Goal: Task Accomplishment & Management: Use online tool/utility

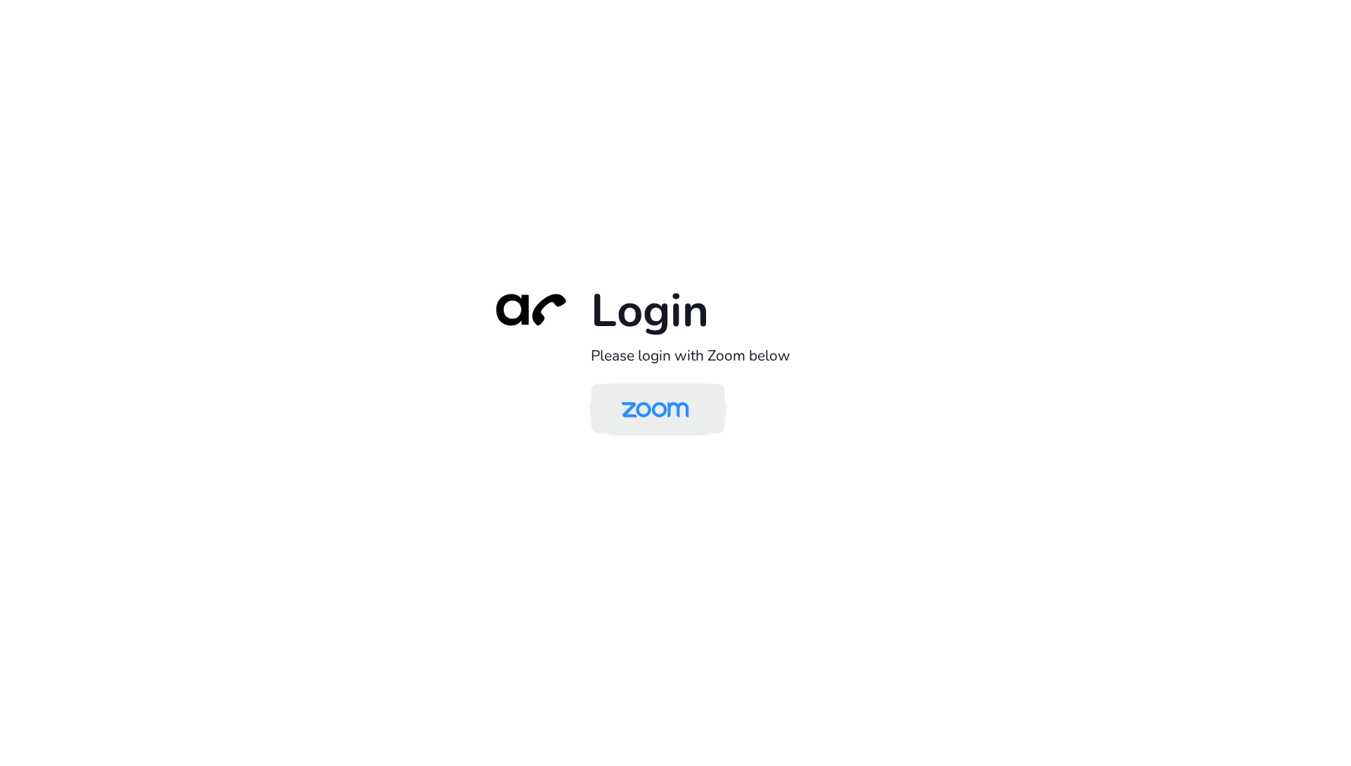
click at [708, 420] on link at bounding box center [657, 408] width 133 height 49
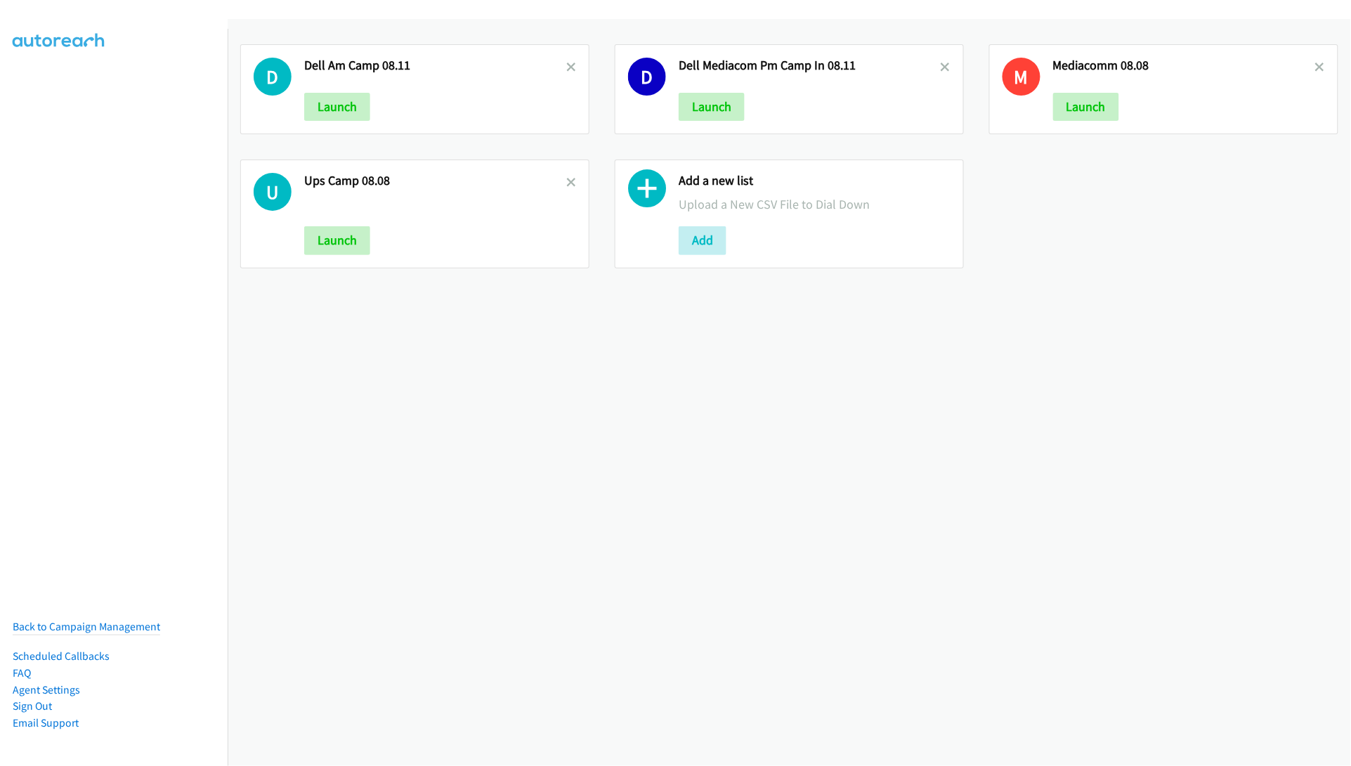
click at [862, 388] on div "D Dell Am Camp 08.11 Launch D Dell Mediacom Pm Camp In 08.11 Launch M Mediacomm…" at bounding box center [789, 392] width 1123 height 747
click at [699, 230] on button "Add" at bounding box center [703, 240] width 48 height 28
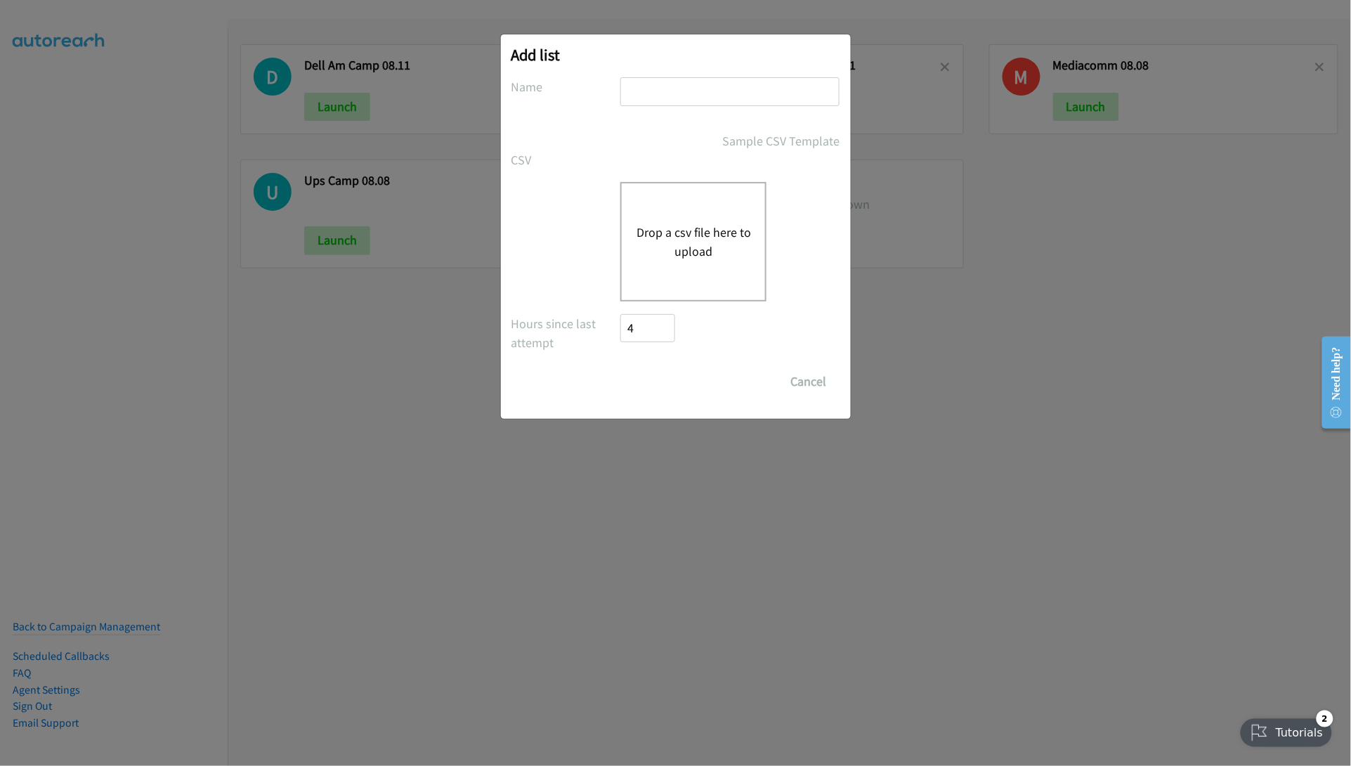
click at [697, 216] on div "Drop a csv file here to upload" at bounding box center [693, 241] width 146 height 119
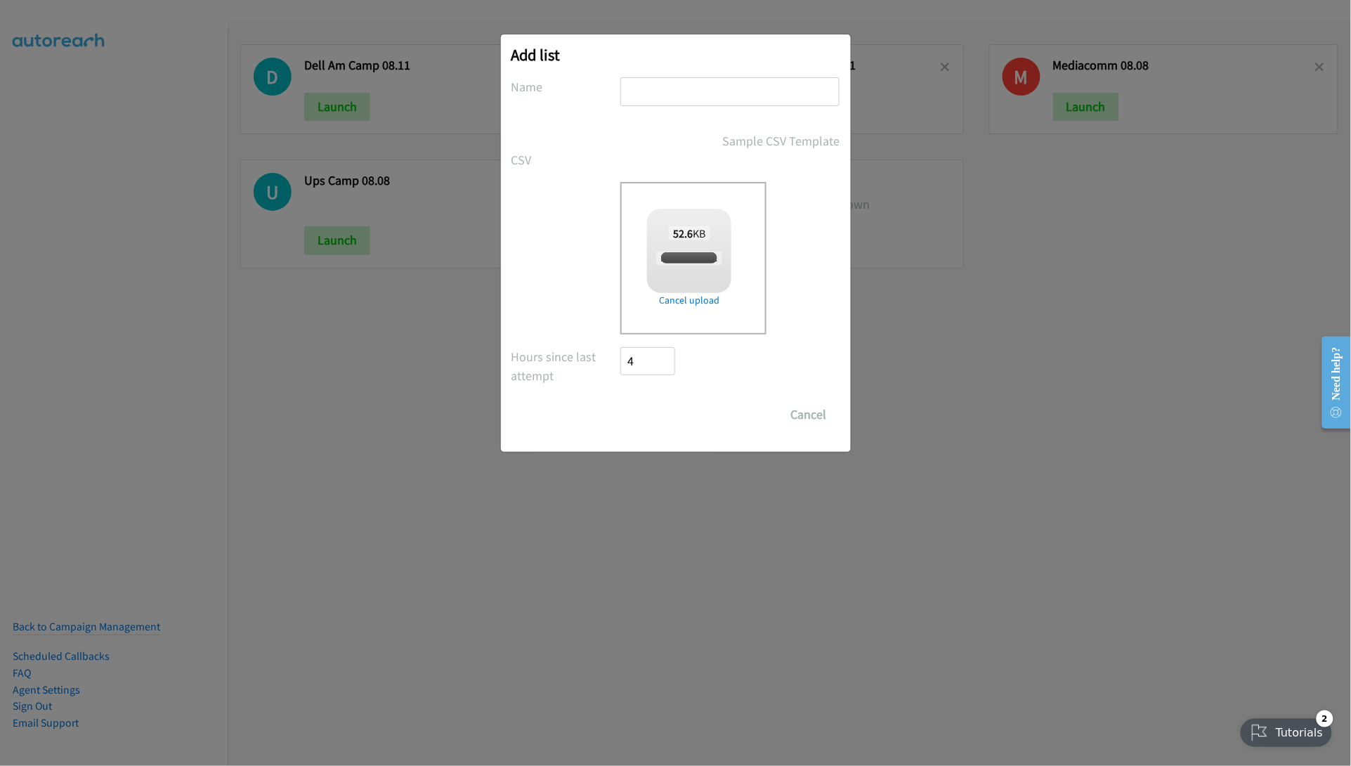
checkbox input "true"
click at [689, 86] on input "text" at bounding box center [729, 91] width 219 height 29
type input "Dell Forum Am Camp 08.12"
click at [641, 424] on input "Save List" at bounding box center [658, 414] width 74 height 28
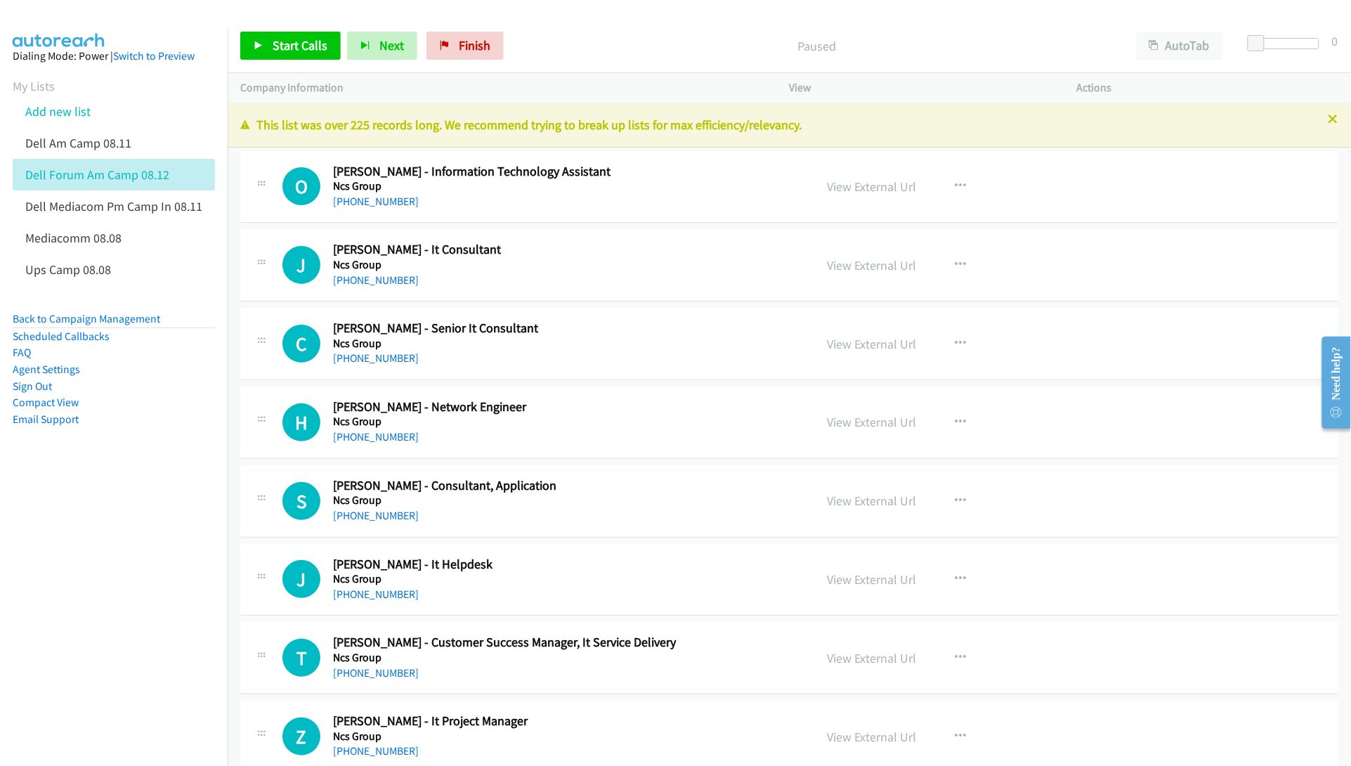
click at [138, 587] on nav "Dialing Mode: Power | Switch to Preview My Lists Add new list Dell Am Camp 08.1…" at bounding box center [114, 412] width 228 height 766
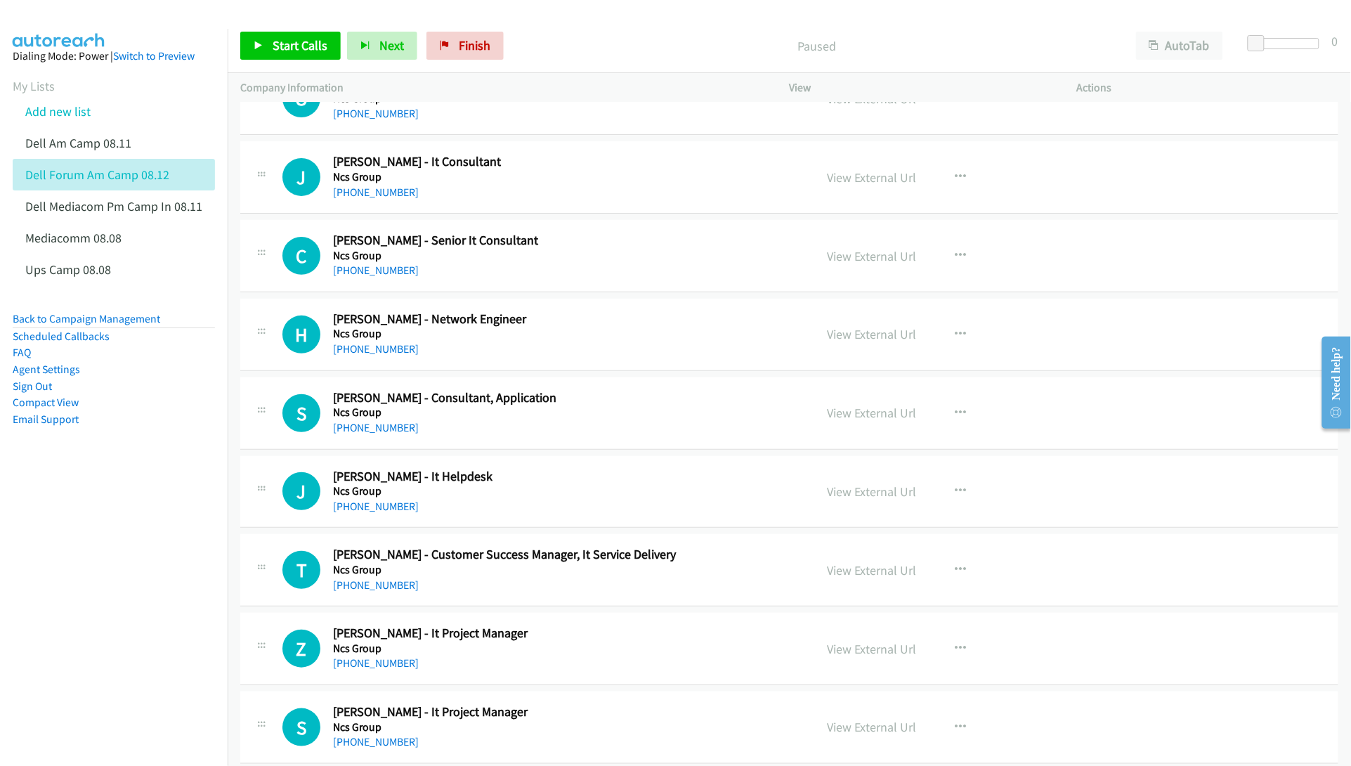
scroll to position [176, 0]
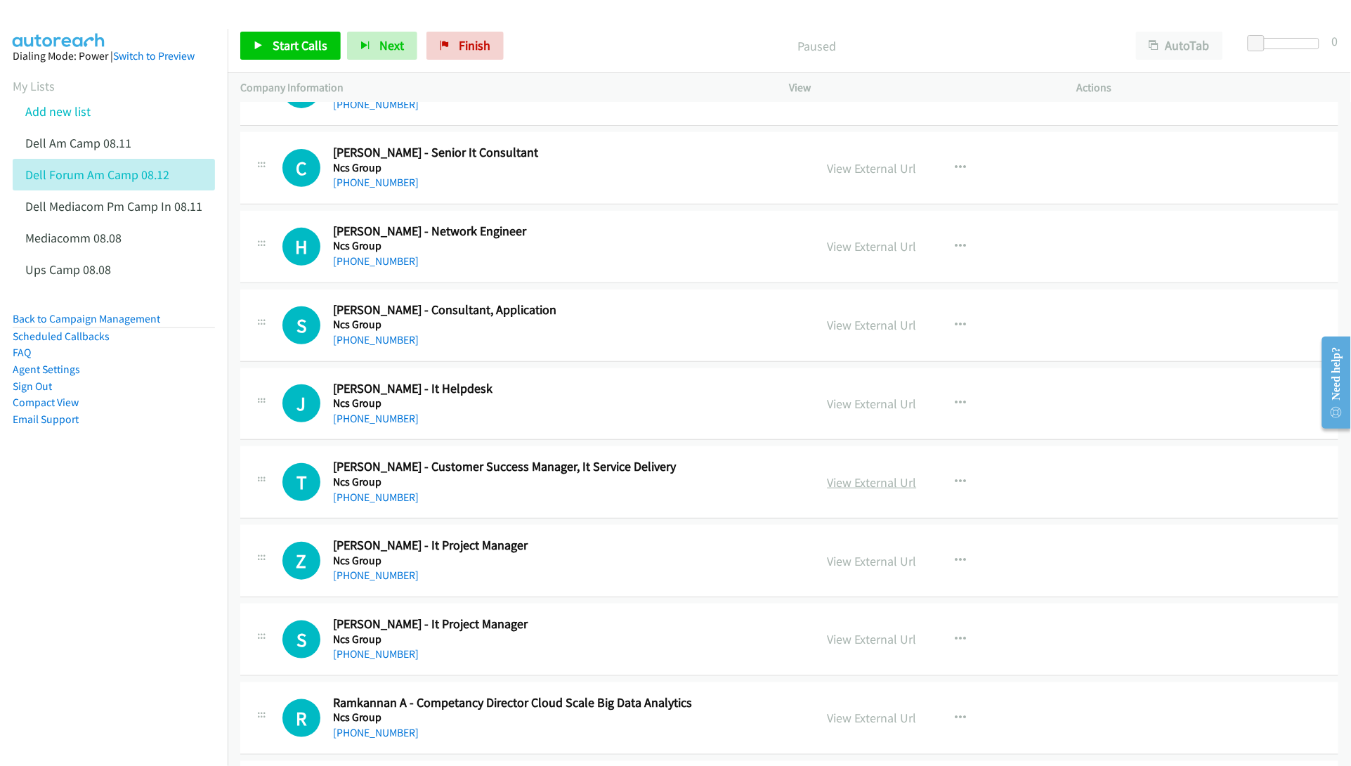
click at [851, 478] on link "View External Url" at bounding box center [871, 482] width 89 height 16
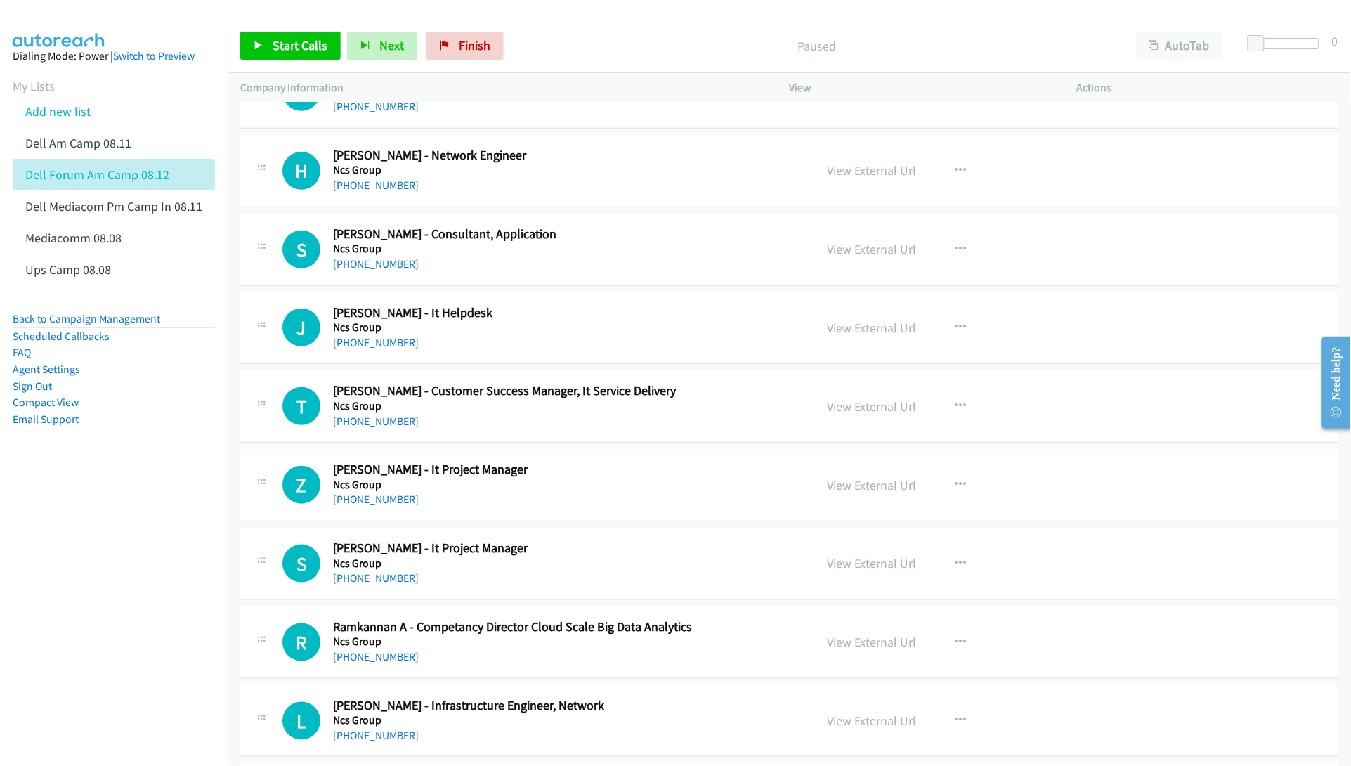
scroll to position [263, 0]
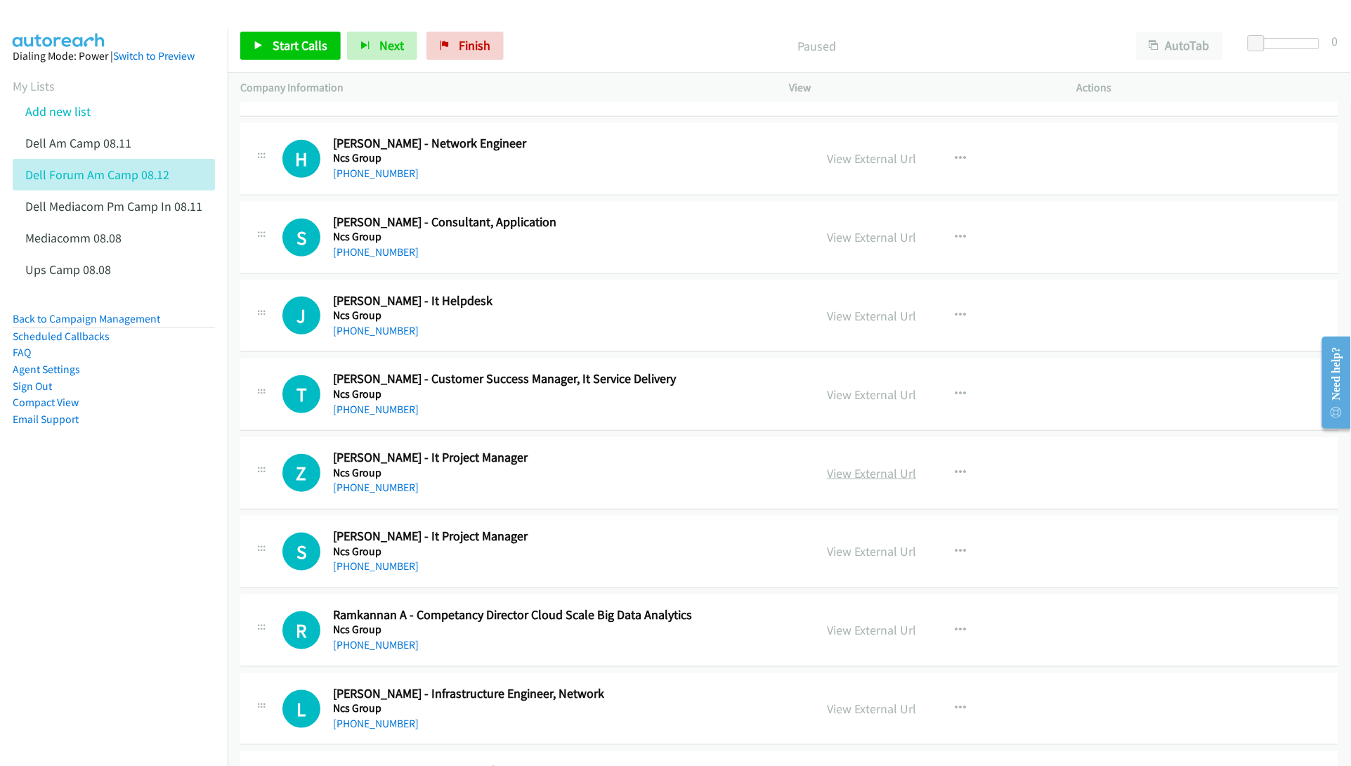
click at [850, 469] on link "View External Url" at bounding box center [871, 473] width 89 height 16
click at [844, 556] on link "View External Url" at bounding box center [871, 551] width 89 height 16
click at [858, 553] on link "View External Url" at bounding box center [871, 551] width 89 height 16
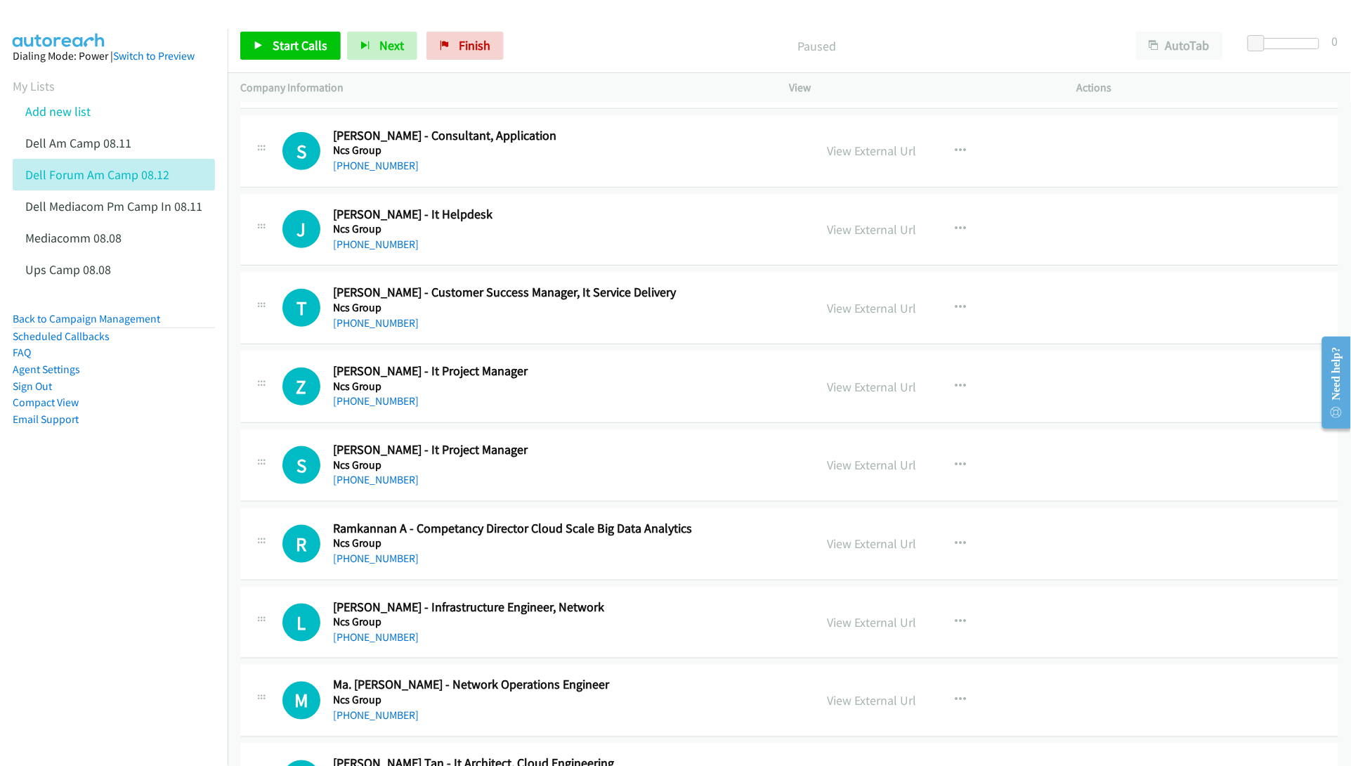
scroll to position [439, 0]
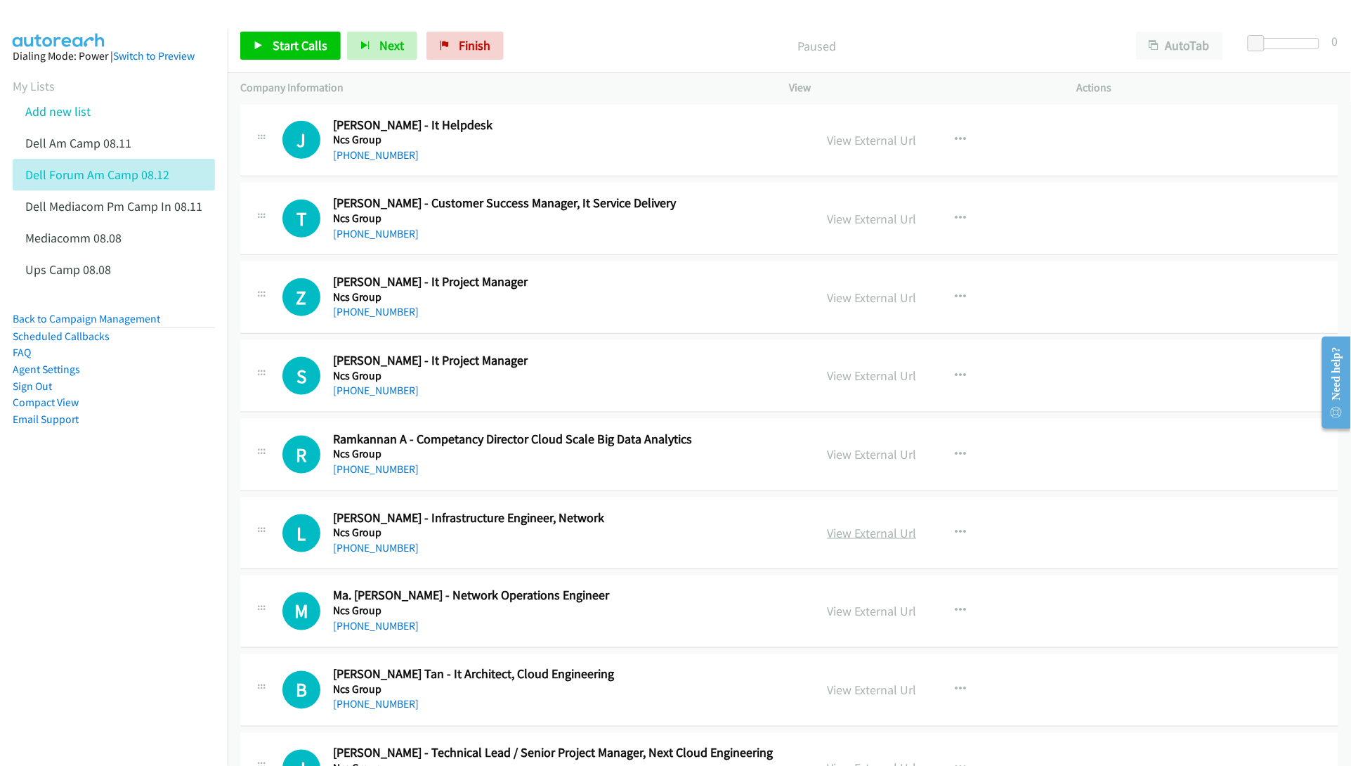
click at [886, 535] on link "View External Url" at bounding box center [871, 533] width 89 height 16
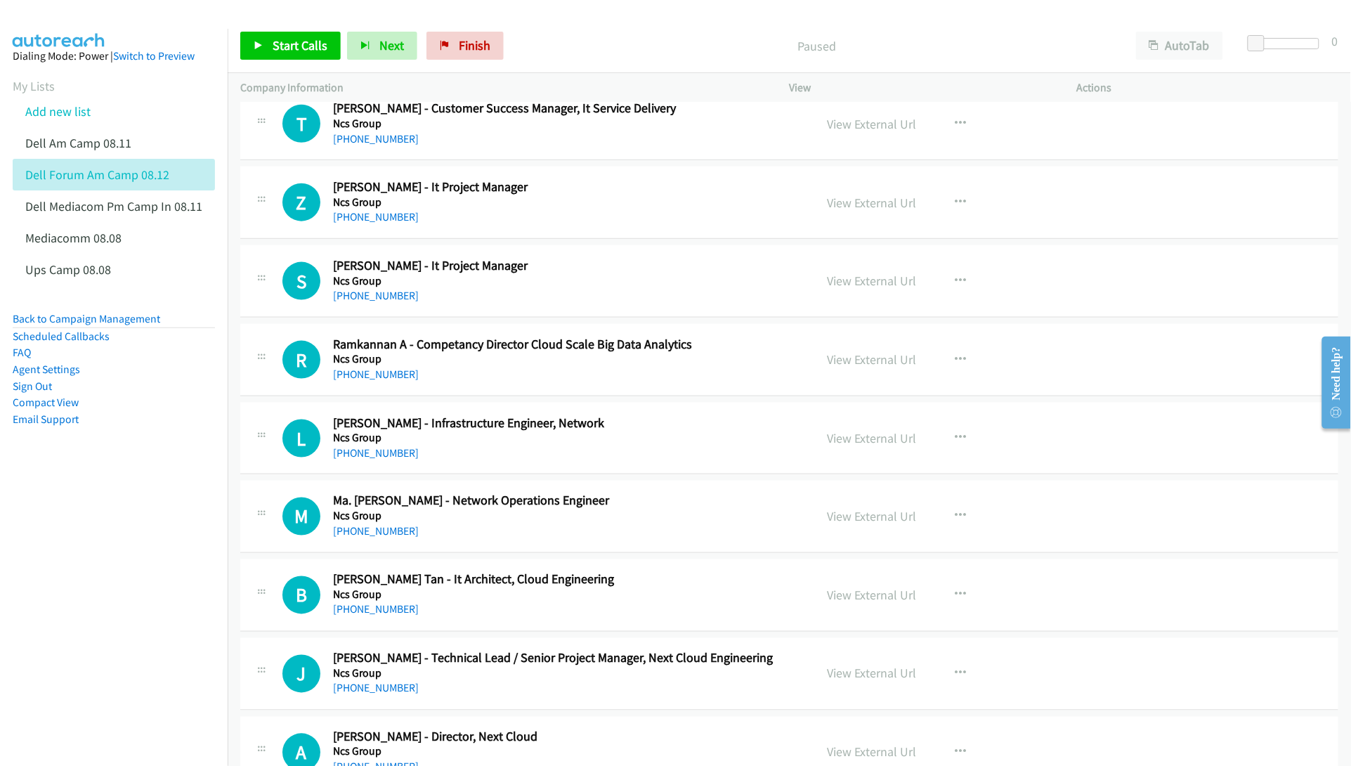
scroll to position [615, 0]
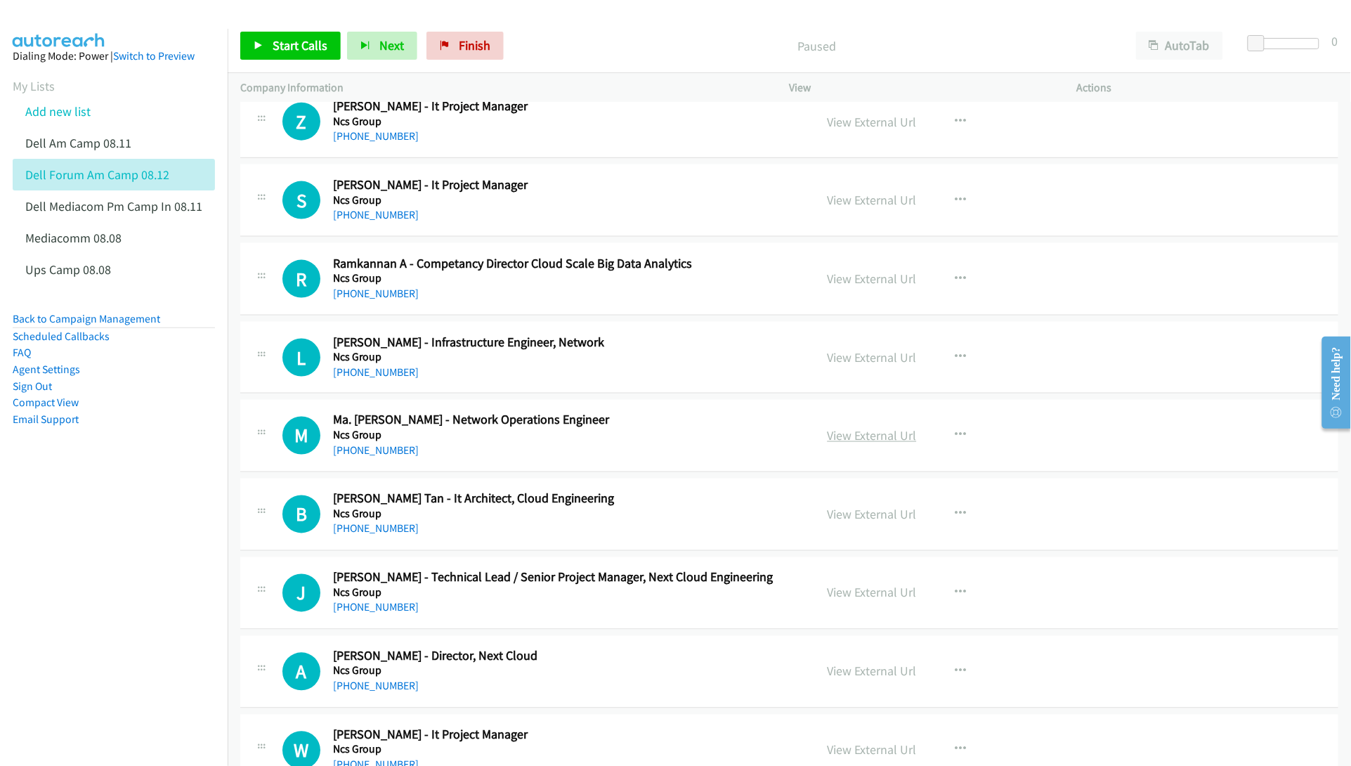
click at [836, 438] on link "View External Url" at bounding box center [871, 436] width 89 height 16
click at [858, 516] on link "View External Url" at bounding box center [871, 514] width 89 height 16
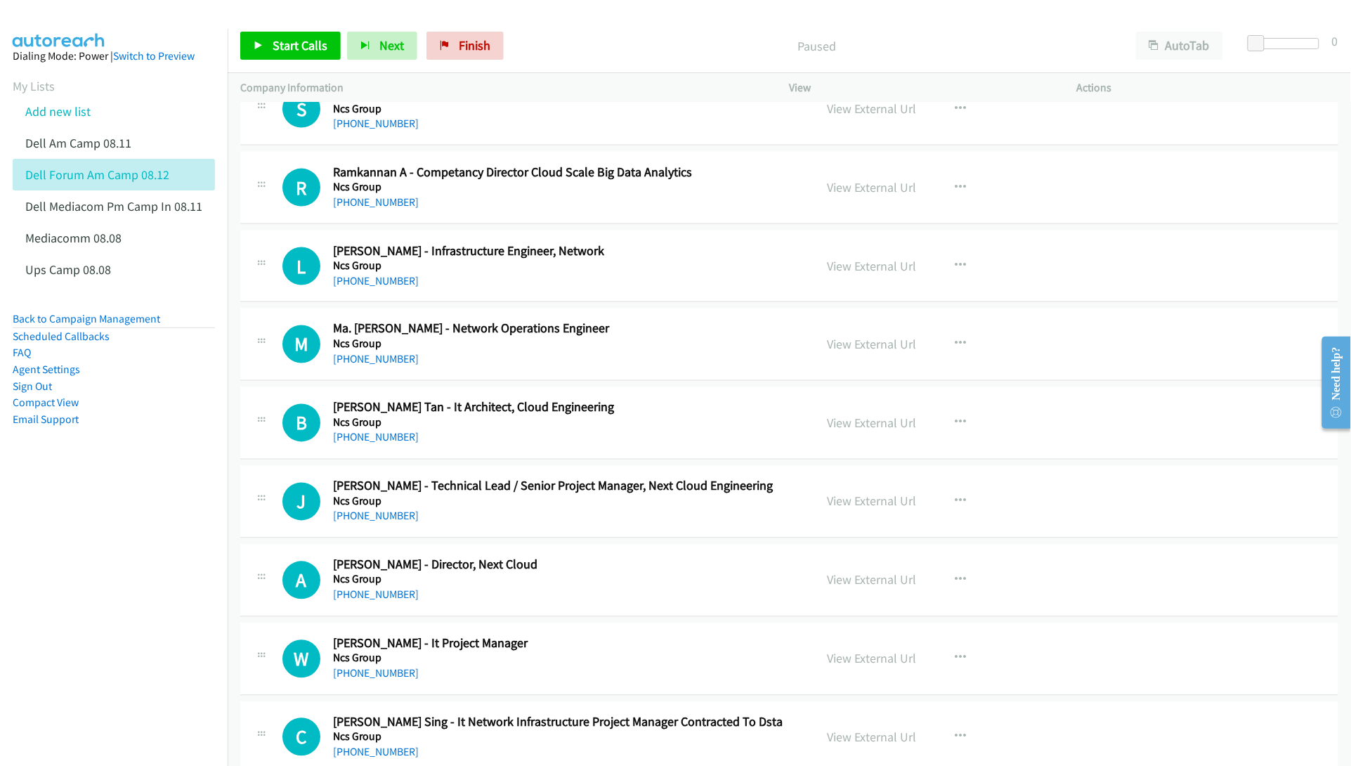
scroll to position [790, 0]
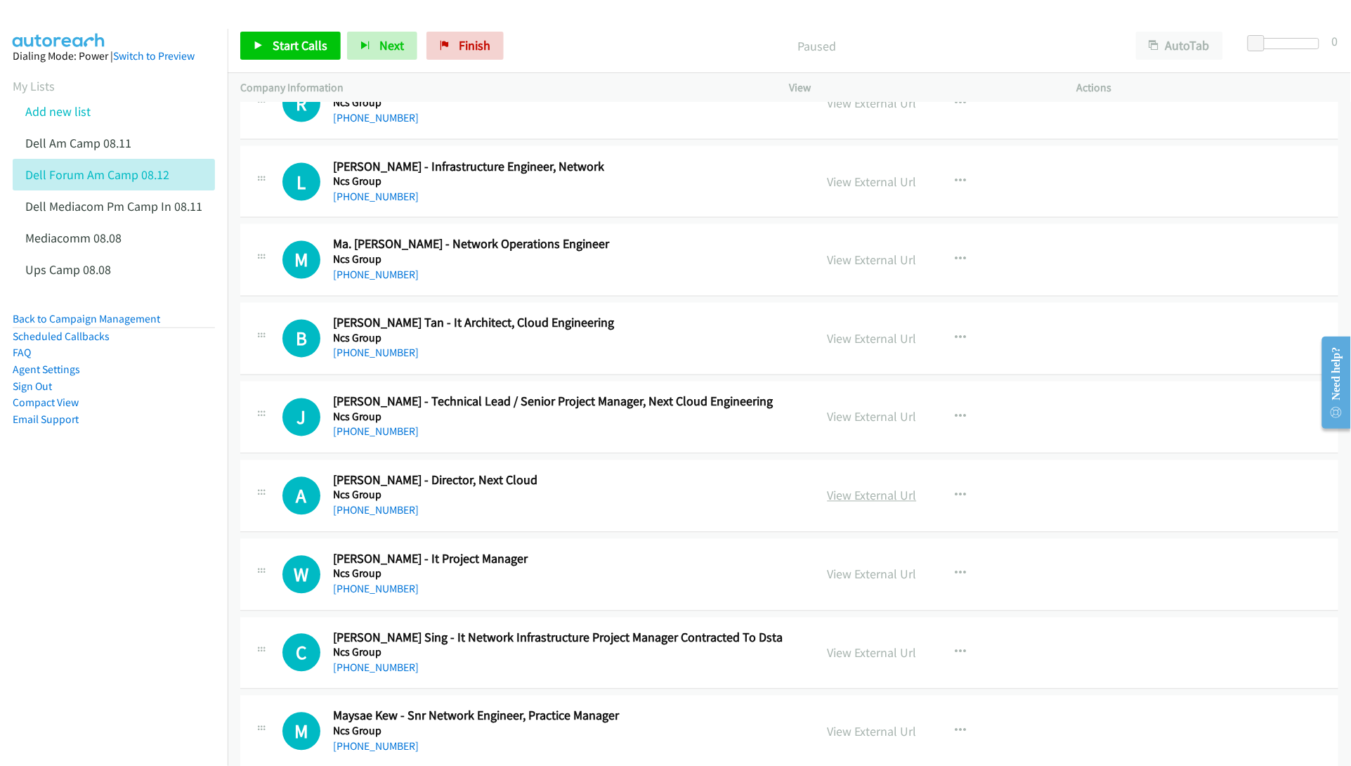
click at [872, 500] on link "View External Url" at bounding box center [871, 495] width 89 height 16
click at [856, 571] on link "View External Url" at bounding box center [871, 574] width 89 height 16
click at [852, 654] on link "View External Url" at bounding box center [871, 653] width 89 height 16
click at [850, 731] on link "View External Url" at bounding box center [871, 731] width 89 height 16
